Goal: Task Accomplishment & Management: Manage account settings

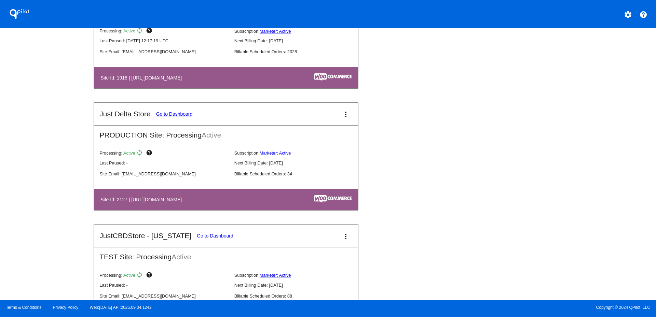
scroll to position [752, 0]
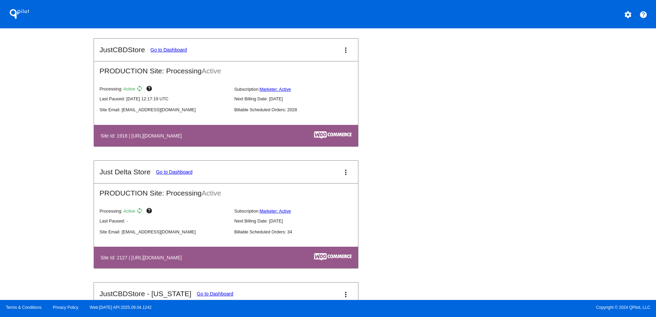
click at [344, 51] on mat-icon "more_vert" at bounding box center [346, 50] width 8 height 8
click at [322, 55] on span "dashboard" at bounding box center [320, 54] width 26 height 6
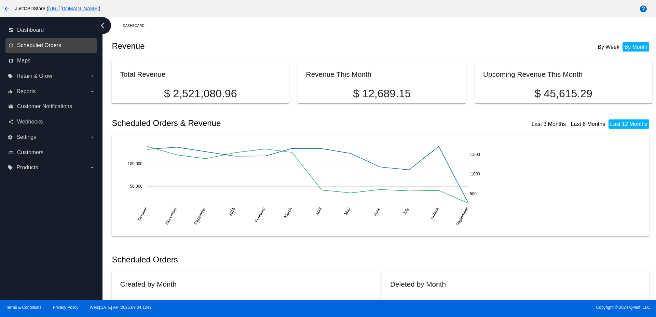
click at [43, 46] on span "Scheduled Orders" at bounding box center [39, 45] width 44 height 6
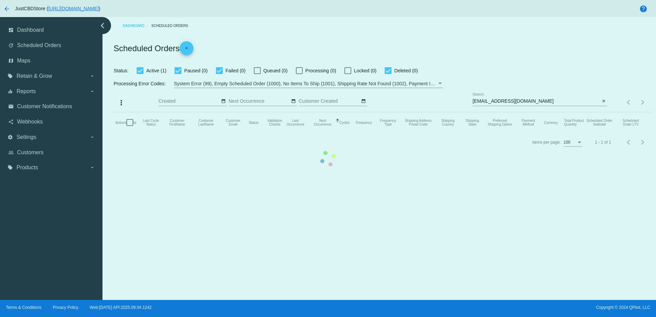
click at [495, 112] on mat-table "Actions Id Last Cycle Status Customer FirstName Customer LastName Customer Emai…" at bounding box center [382, 122] width 540 height 21
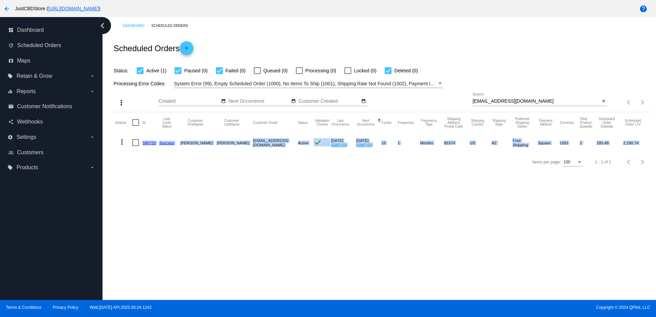
click at [486, 99] on input "sandpsalm91@gmail.com" at bounding box center [536, 101] width 127 height 5
paste input "JaneLeBoeuf"
type input "[EMAIL_ADDRESS][DOMAIN_NAME]"
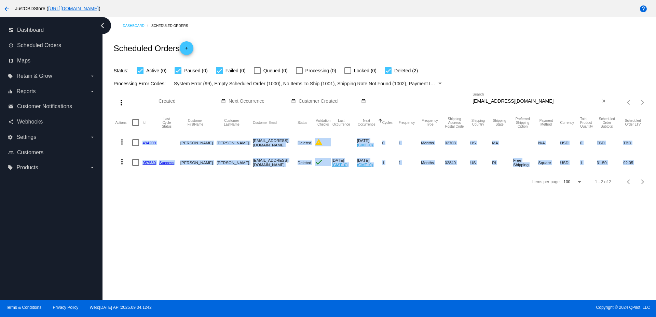
click at [149, 162] on link "957580" at bounding box center [149, 163] width 13 height 4
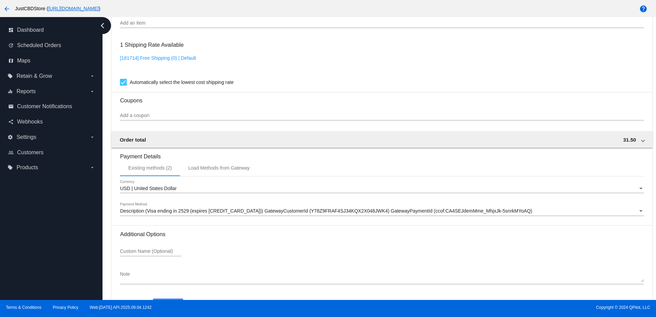
scroll to position [547, 0]
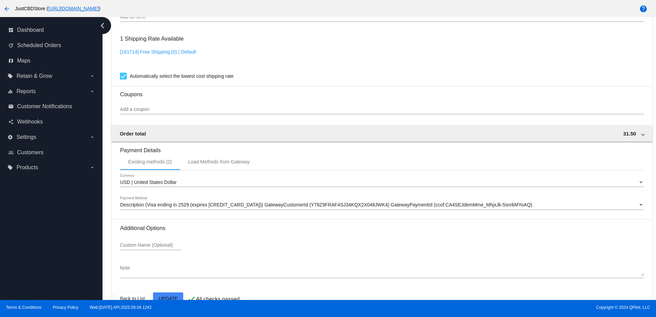
click at [212, 204] on span "Description (Visa ending in 2529 (expires [CREDIT_CARD_DATA])) GatewayCustomerI…" at bounding box center [326, 204] width 412 height 5
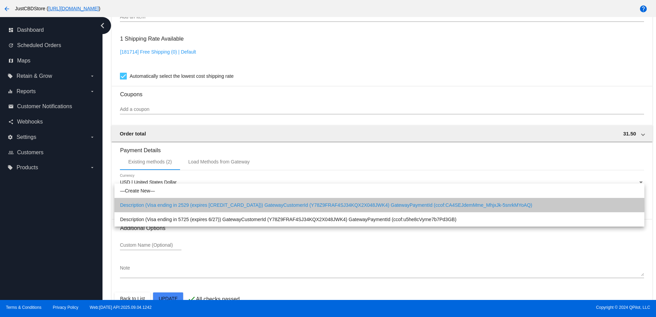
click at [126, 209] on span "Description (Visa ending in 2529 (expires [CREDIT_CARD_DATA])) GatewayCustomerI…" at bounding box center [379, 205] width 519 height 14
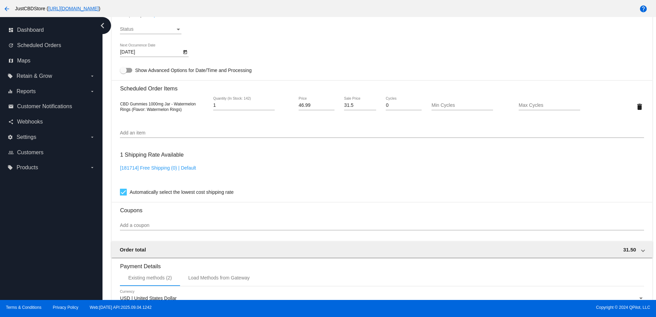
scroll to position [342, 0]
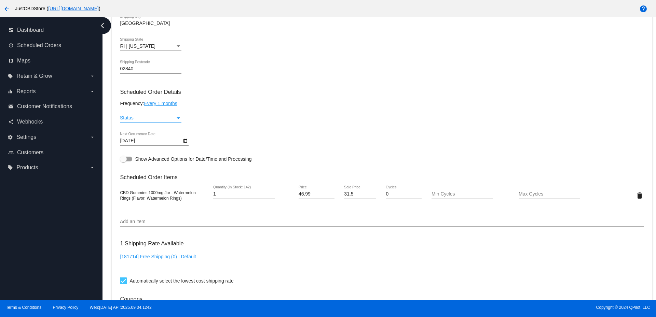
click at [146, 116] on div "Status" at bounding box center [147, 118] width 55 height 5
click at [143, 117] on span "Active" at bounding box center [151, 118] width 62 height 14
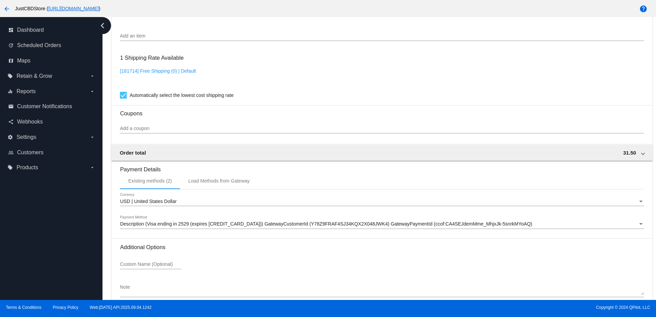
scroll to position [563, 0]
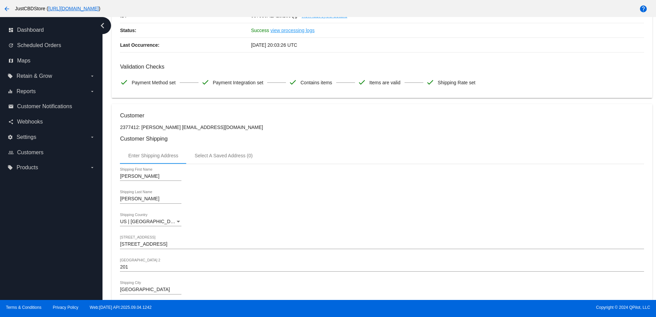
scroll to position [16, 0]
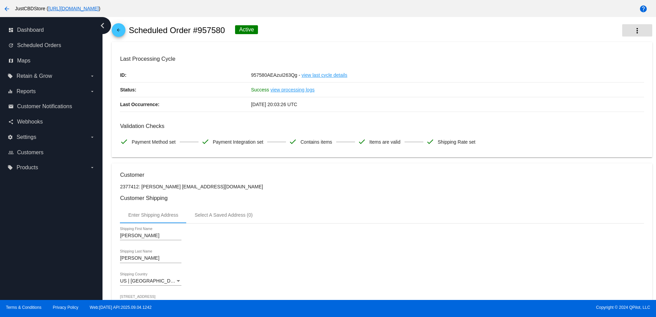
click at [627, 33] on button "more_vert" at bounding box center [637, 30] width 30 height 12
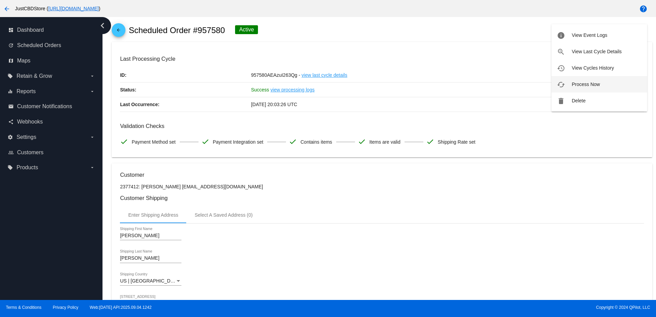
click at [571, 82] on button "cached Process Now" at bounding box center [600, 84] width 96 height 16
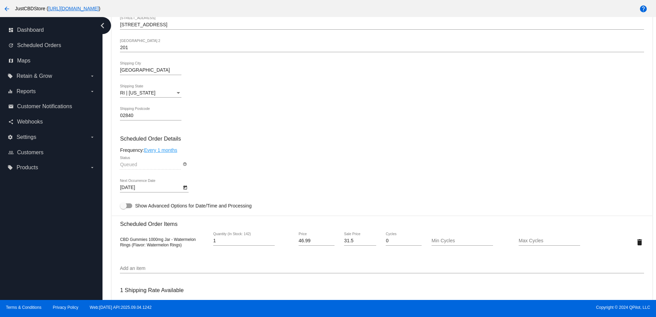
scroll to position [323, 0]
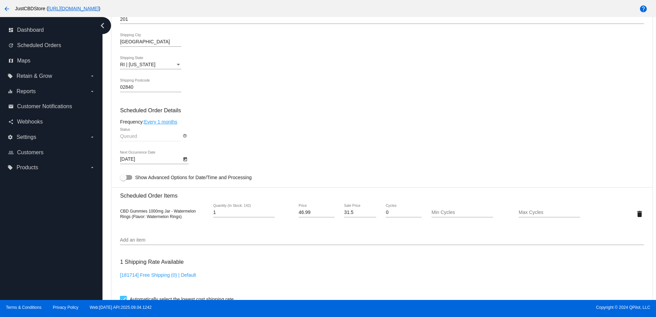
click at [183, 162] on icon "Open calendar" at bounding box center [185, 160] width 5 height 8
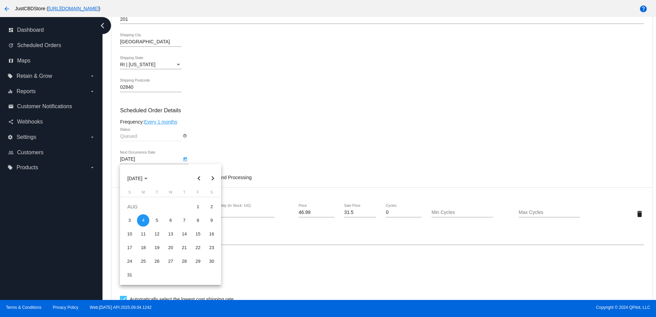
click at [214, 179] on button "Next month" at bounding box center [213, 179] width 14 height 14
click at [168, 220] on div "3" at bounding box center [170, 221] width 12 height 12
type input "9/3/2025"
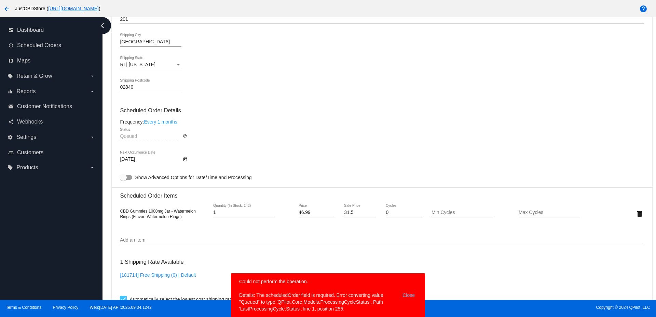
click at [408, 297] on button "Close" at bounding box center [409, 296] width 16 height 34
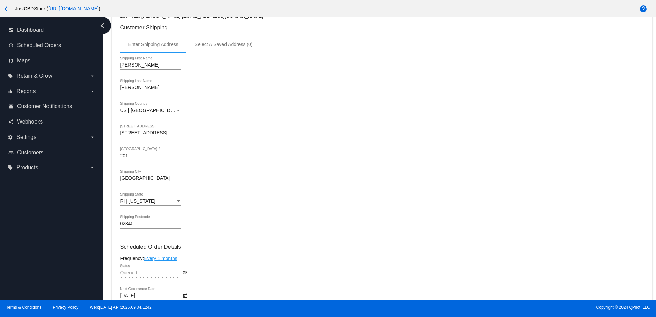
scroll to position [50, 0]
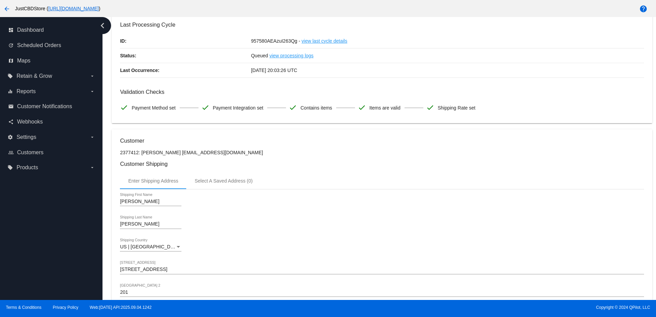
drag, startPoint x: 173, startPoint y: 153, endPoint x: 224, endPoint y: 157, distance: 51.4
click at [225, 154] on p "2377412: [PERSON_NAME] [EMAIL_ADDRESS][DOMAIN_NAME]" at bounding box center [382, 152] width 524 height 5
drag, startPoint x: 172, startPoint y: 154, endPoint x: 229, endPoint y: 155, distance: 57.1
click at [229, 155] on p "2377412: [PERSON_NAME] [EMAIL_ADDRESS][DOMAIN_NAME]" at bounding box center [382, 152] width 524 height 5
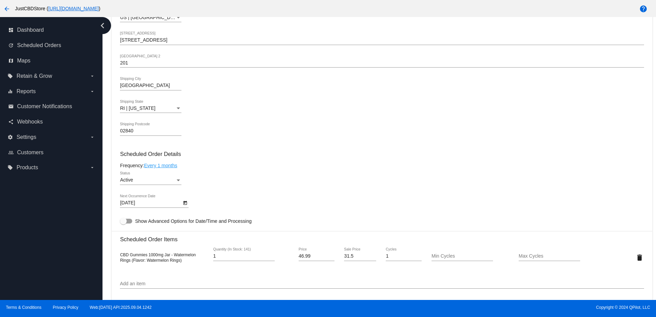
scroll to position [308, 0]
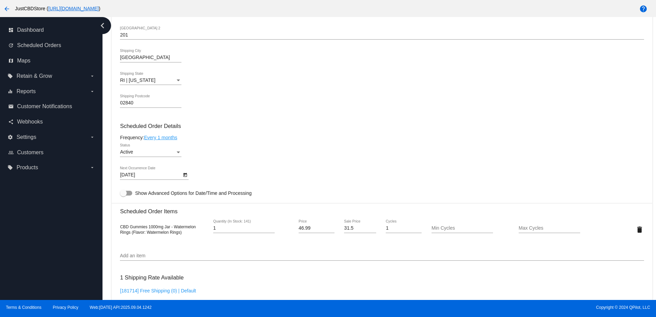
click at [186, 175] on icon "Open calendar" at bounding box center [185, 175] width 5 height 8
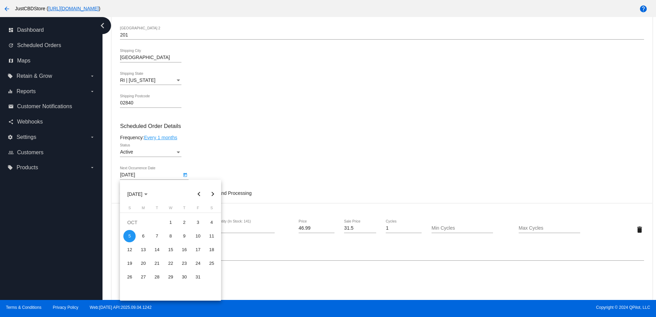
click at [201, 193] on button "Previous month" at bounding box center [199, 195] width 14 height 14
click at [208, 194] on button "Next month" at bounding box center [213, 195] width 14 height 14
click at [201, 220] on div "3" at bounding box center [198, 223] width 12 height 12
type input "[DATE]"
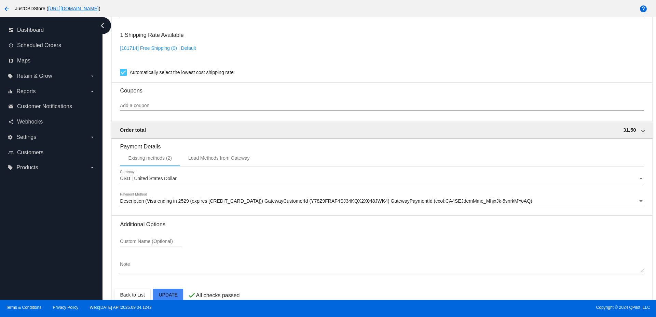
scroll to position [563, 0]
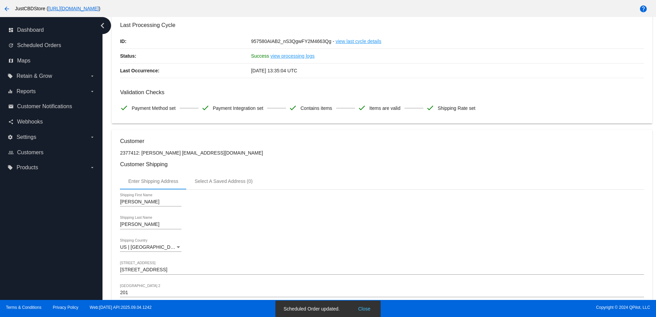
scroll to position [0, 0]
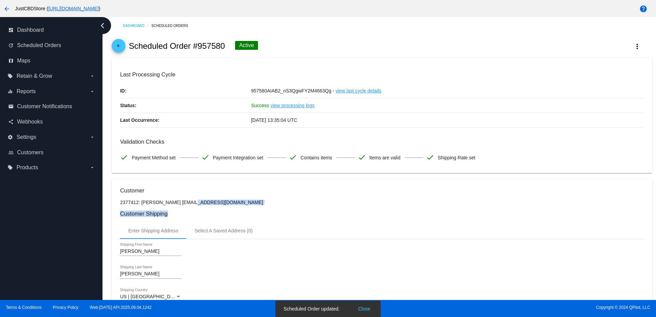
drag, startPoint x: 232, startPoint y: 206, endPoint x: 173, endPoint y: 204, distance: 59.5
click at [172, 205] on p "2377412: [PERSON_NAME] [EMAIL_ADDRESS][DOMAIN_NAME]" at bounding box center [382, 202] width 524 height 5
drag, startPoint x: 172, startPoint y: 204, endPoint x: 254, endPoint y: 197, distance: 82.0
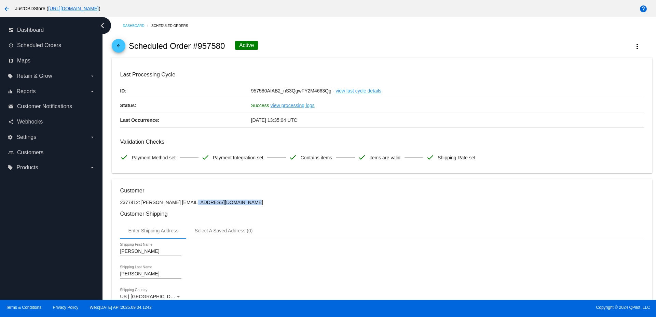
copy p "[EMAIL_ADDRESS][DOMAIN_NAME]"
click at [119, 45] on mat-icon "arrow_back" at bounding box center [118, 47] width 8 height 8
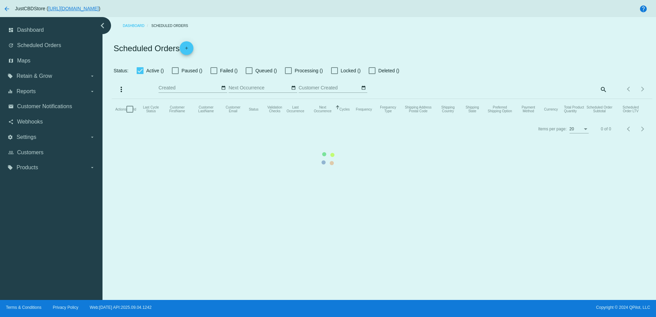
checkbox input "true"
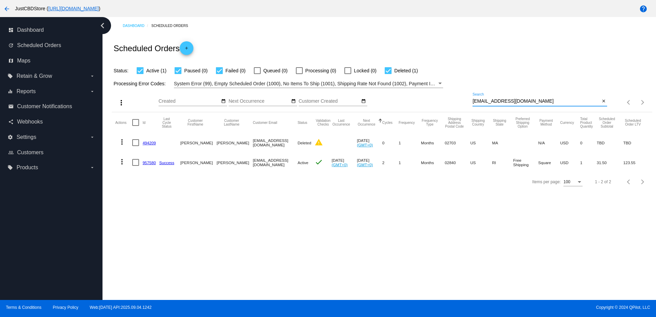
click at [491, 102] on input "[EMAIL_ADDRESS][DOMAIN_NAME]" at bounding box center [536, 101] width 127 height 5
paste input "[EMAIL_ADDRESS]"
type input "[EMAIL_ADDRESS][DOMAIN_NAME]"
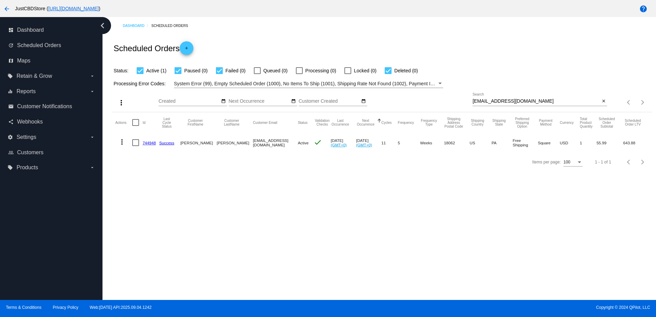
click at [154, 142] on link "744948" at bounding box center [149, 143] width 13 height 4
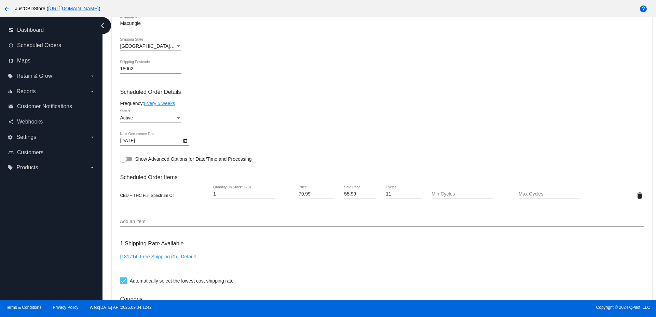
scroll to position [376, 0]
